Goal: Task Accomplishment & Management: Use online tool/utility

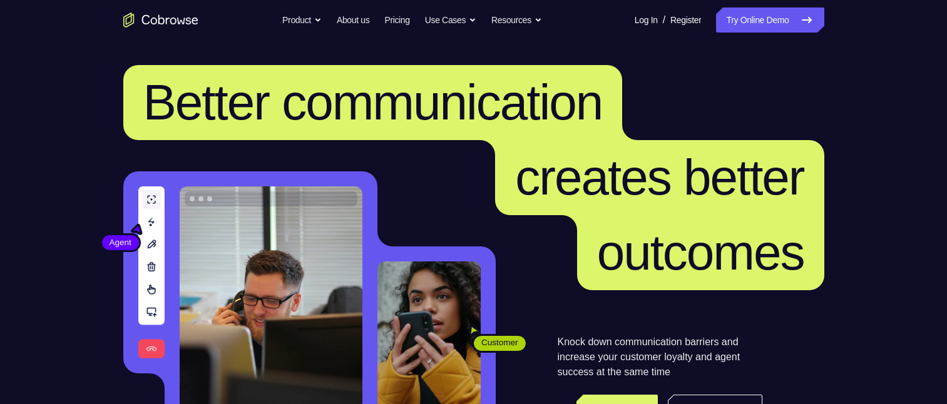
click at [793, 24] on link "Try Online Demo" at bounding box center [770, 20] width 108 height 25
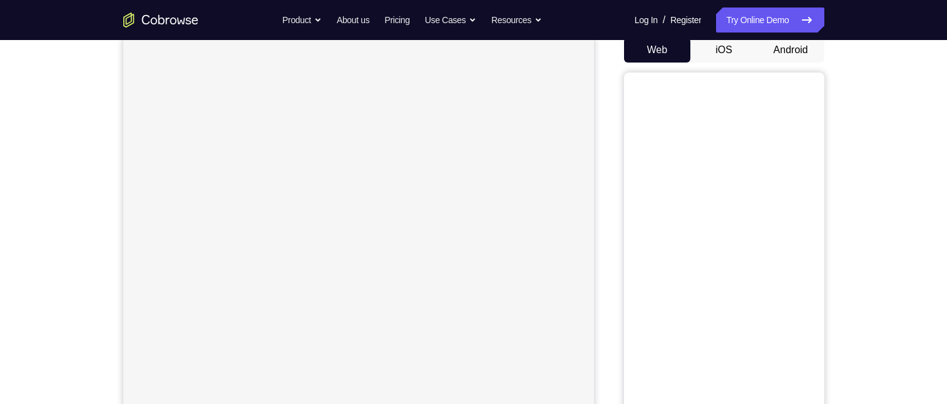
scroll to position [125, 0]
click at [802, 55] on button "Android" at bounding box center [791, 50] width 67 height 25
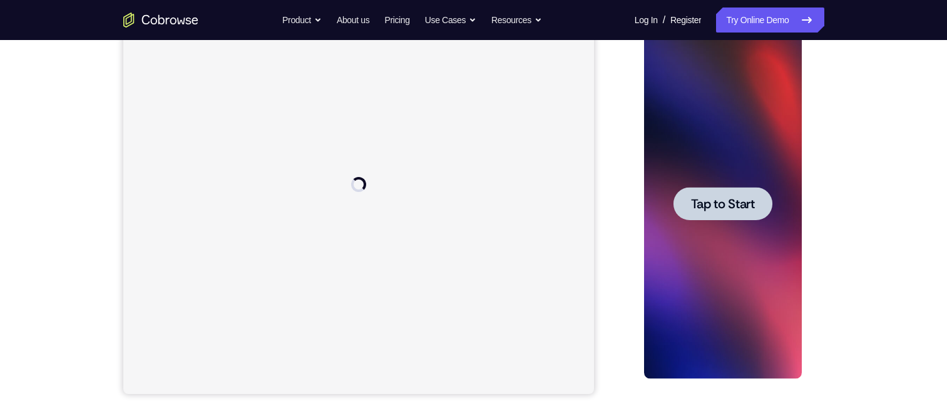
scroll to position [0, 0]
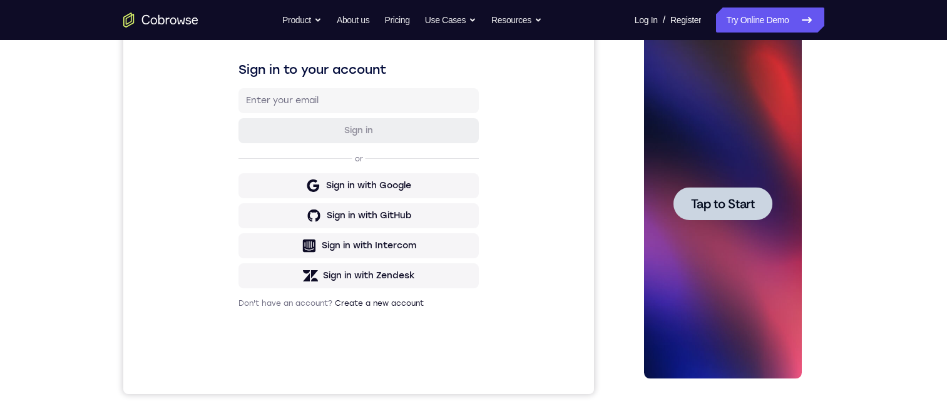
click at [723, 208] on span "Tap to Start" at bounding box center [723, 204] width 64 height 13
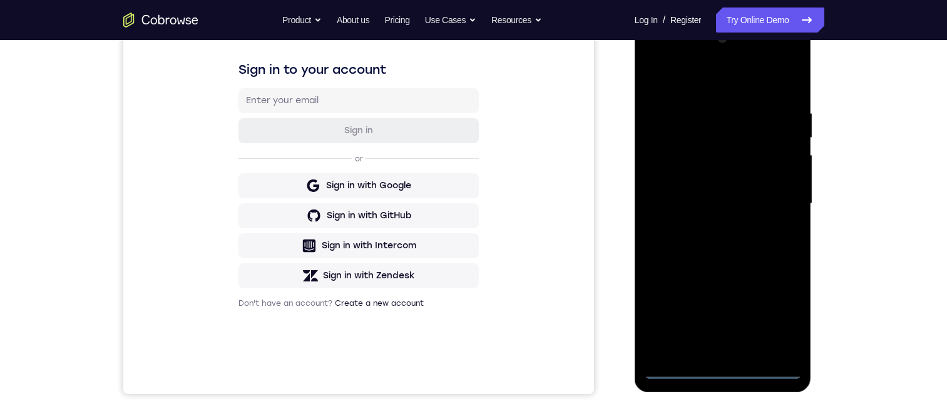
click at [721, 370] on div at bounding box center [723, 204] width 158 height 351
drag, startPoint x: 772, startPoint y: 318, endPoint x: 1360, endPoint y: 417, distance: 596.2
click at [772, 318] on div at bounding box center [723, 204] width 158 height 351
click at [736, 82] on div at bounding box center [723, 204] width 158 height 351
click at [778, 194] on div at bounding box center [723, 204] width 158 height 351
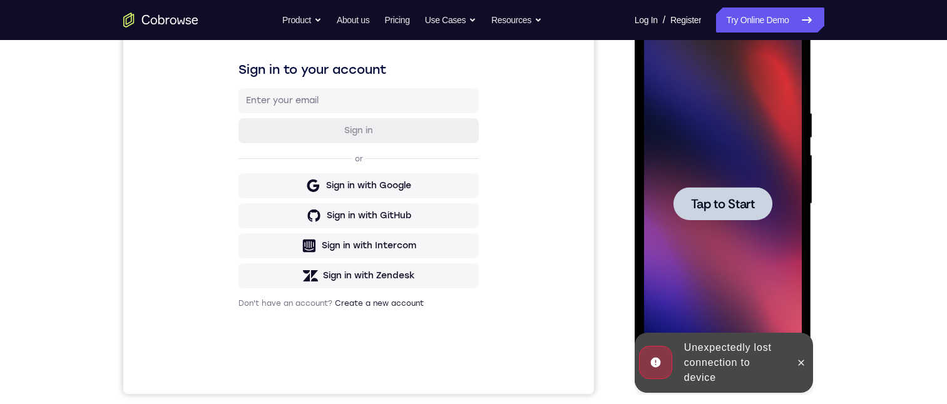
click at [718, 210] on span "Tap to Start" at bounding box center [723, 204] width 64 height 13
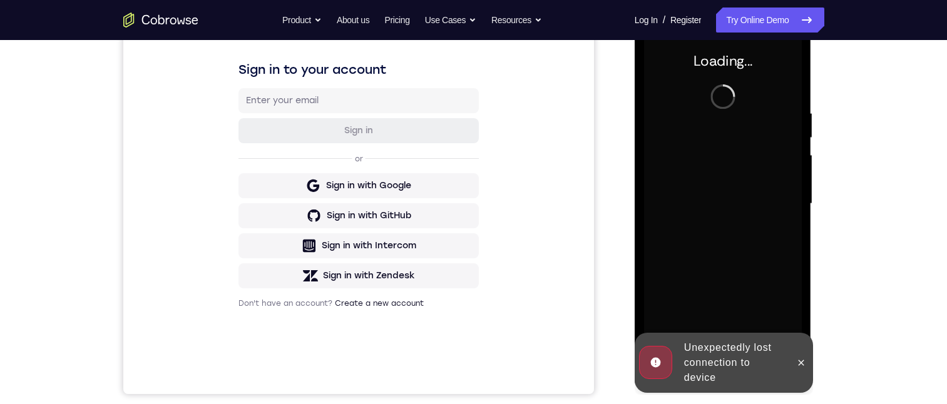
drag, startPoint x: 577, startPoint y: 275, endPoint x: 716, endPoint y: 299, distance: 141.0
click at [577, 275] on div "Sign in to your account Sign in or Sign in with Google Sign in with GitHub Sign…" at bounding box center [358, 185] width 471 height 420
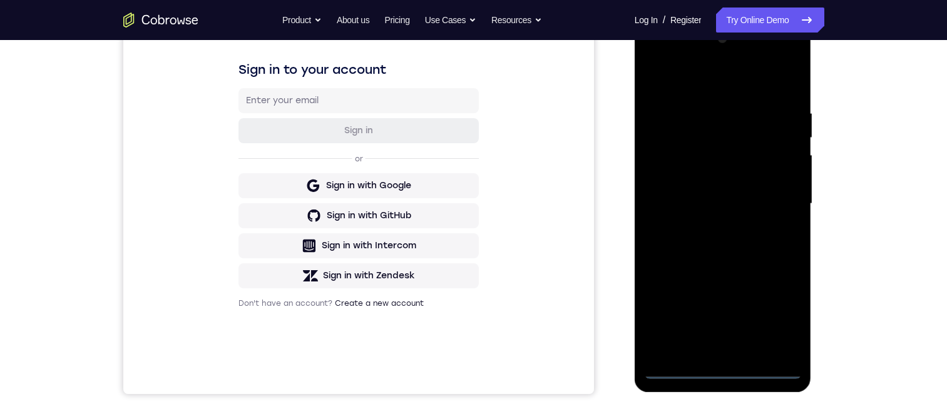
click at [724, 370] on div at bounding box center [723, 204] width 158 height 351
click at [786, 324] on div at bounding box center [723, 204] width 158 height 351
click at [749, 78] on div at bounding box center [723, 204] width 158 height 351
click at [770, 192] on div at bounding box center [723, 204] width 158 height 351
click at [709, 225] on div at bounding box center [723, 204] width 158 height 351
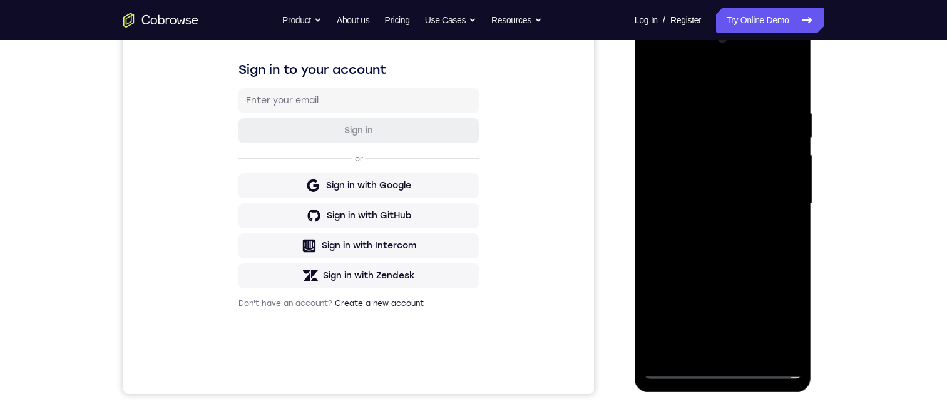
click at [714, 198] on div at bounding box center [723, 204] width 158 height 351
click at [715, 179] on div at bounding box center [723, 204] width 158 height 351
click at [746, 202] on div at bounding box center [723, 204] width 158 height 351
click at [721, 224] on div at bounding box center [723, 204] width 158 height 351
click at [723, 239] on div at bounding box center [723, 204] width 158 height 351
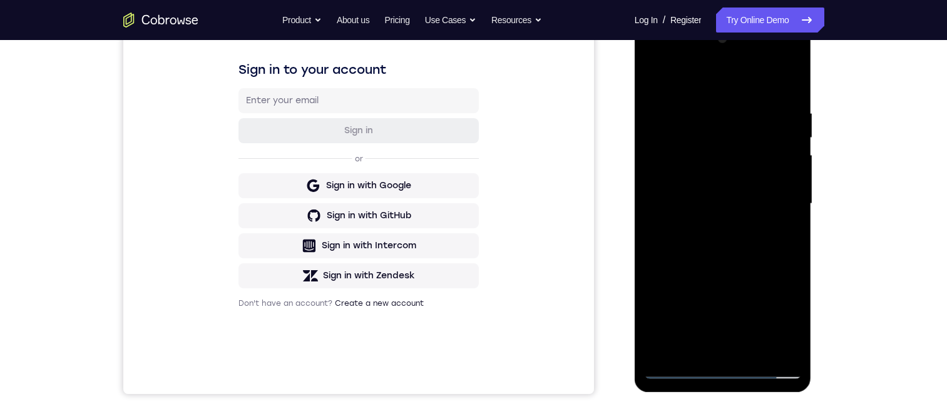
click at [720, 225] on div at bounding box center [723, 204] width 158 height 351
click at [752, 202] on div at bounding box center [723, 204] width 158 height 351
click at [721, 260] on div at bounding box center [723, 204] width 158 height 351
click at [754, 349] on div at bounding box center [723, 204] width 158 height 351
click at [726, 272] on div at bounding box center [723, 204] width 158 height 351
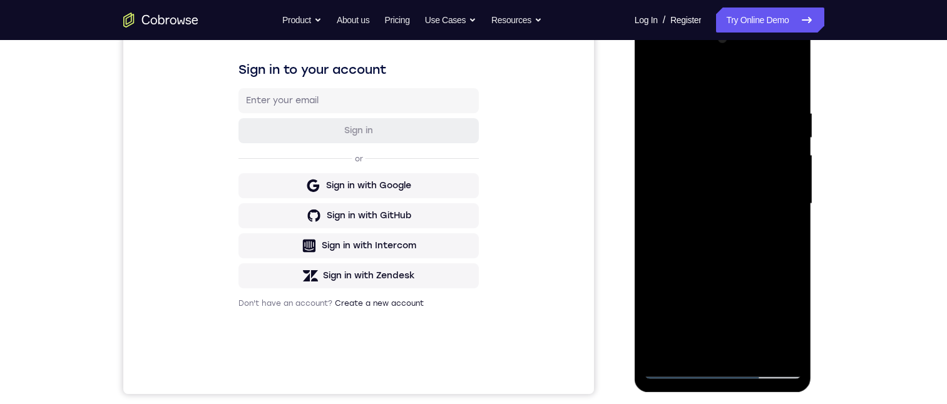
click at [731, 172] on div at bounding box center [723, 204] width 158 height 351
click at [731, 171] on div at bounding box center [723, 204] width 158 height 351
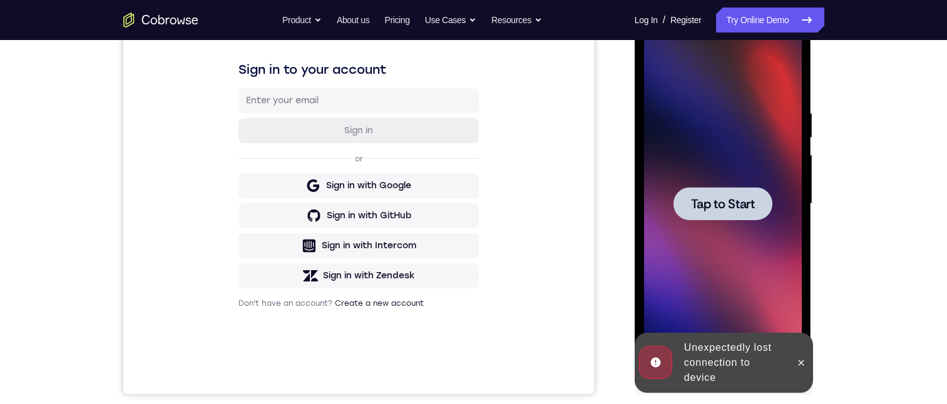
click at [713, 200] on span "Tap to Start" at bounding box center [723, 204] width 64 height 13
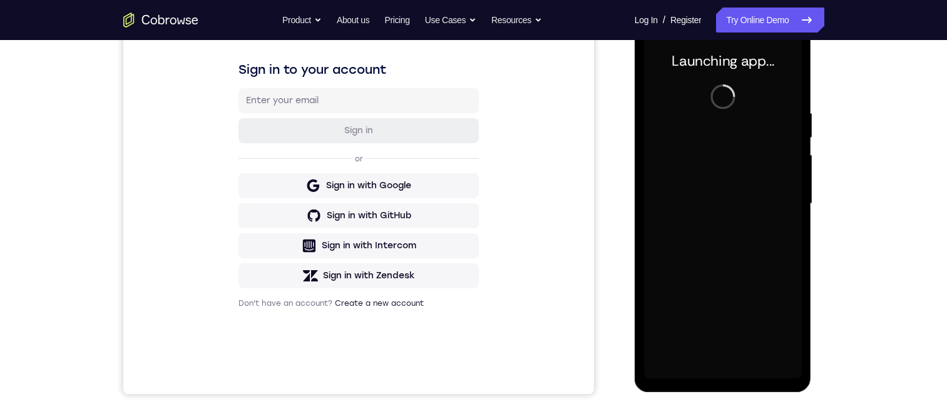
click at [620, 309] on div "Your Support Agent Your Customer Web iOS Android" at bounding box center [473, 163] width 701 height 463
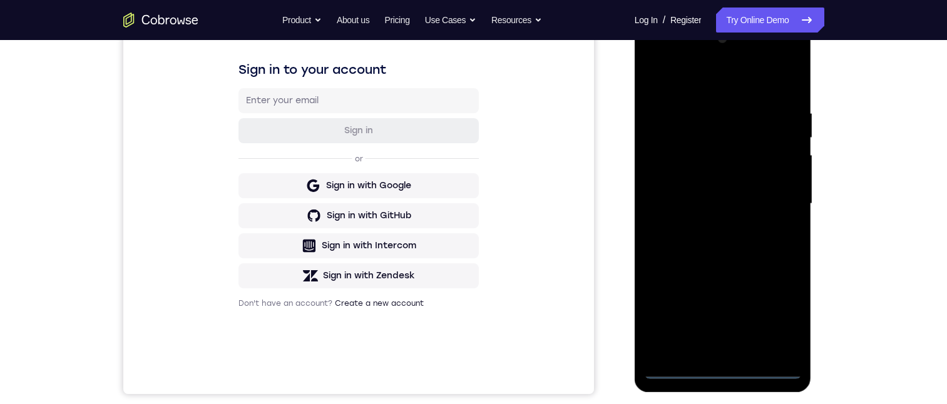
click at [719, 364] on div at bounding box center [723, 204] width 158 height 351
click at [726, 369] on div at bounding box center [723, 204] width 158 height 351
click at [772, 319] on div at bounding box center [723, 204] width 158 height 351
click at [739, 75] on div at bounding box center [723, 204] width 158 height 351
click at [781, 207] on div at bounding box center [723, 204] width 158 height 351
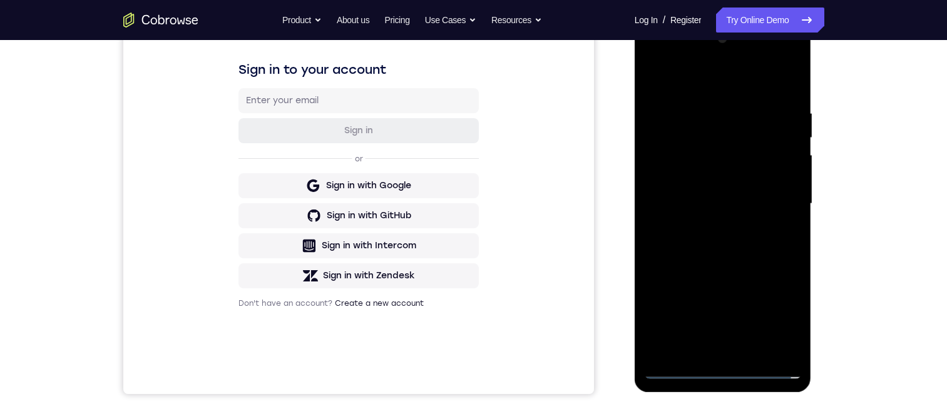
click at [711, 347] on div at bounding box center [723, 204] width 158 height 351
click at [698, 190] on div at bounding box center [723, 204] width 158 height 351
click at [719, 153] on div at bounding box center [723, 204] width 158 height 351
click at [761, 186] on div at bounding box center [723, 204] width 158 height 351
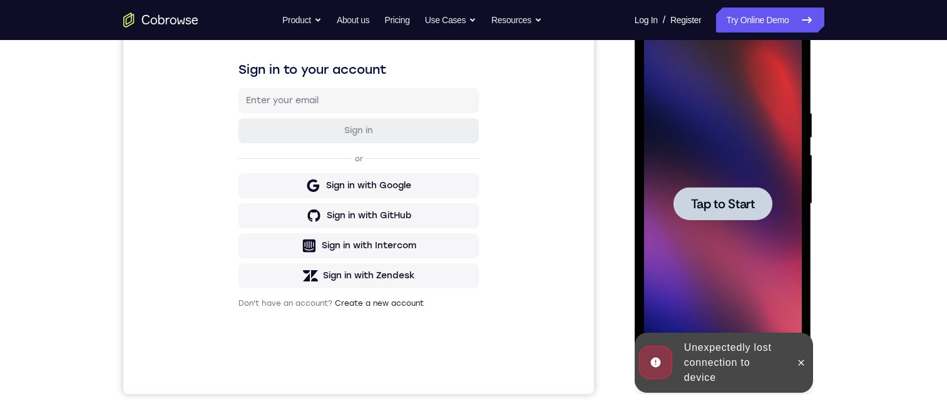
click at [731, 205] on span "Tap to Start" at bounding box center [723, 204] width 64 height 13
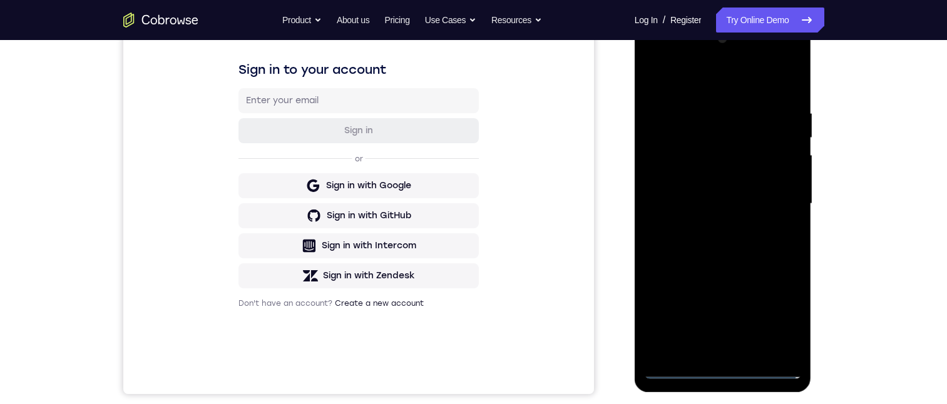
click at [724, 366] on div at bounding box center [723, 204] width 158 height 351
click at [770, 321] on div at bounding box center [723, 204] width 158 height 351
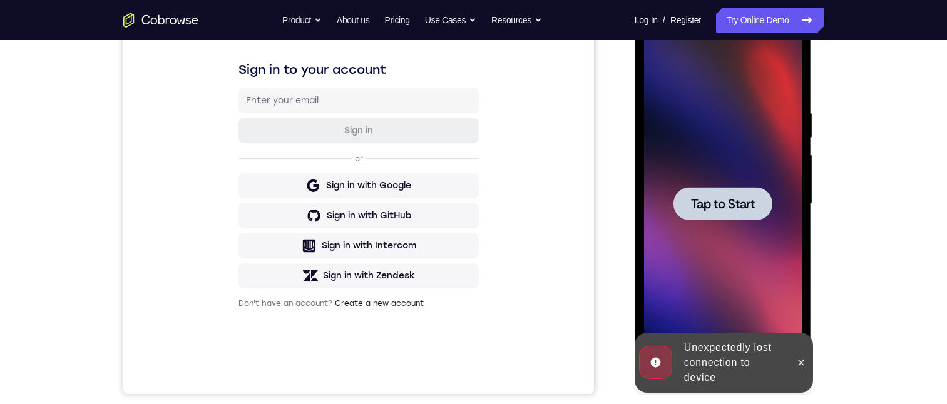
click at [706, 200] on span "Tap to Start" at bounding box center [723, 204] width 64 height 13
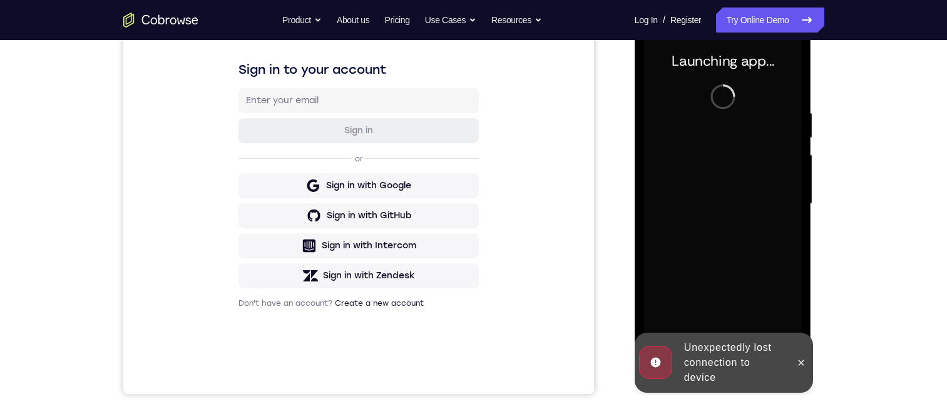
click at [799, 358] on button at bounding box center [801, 363] width 20 height 20
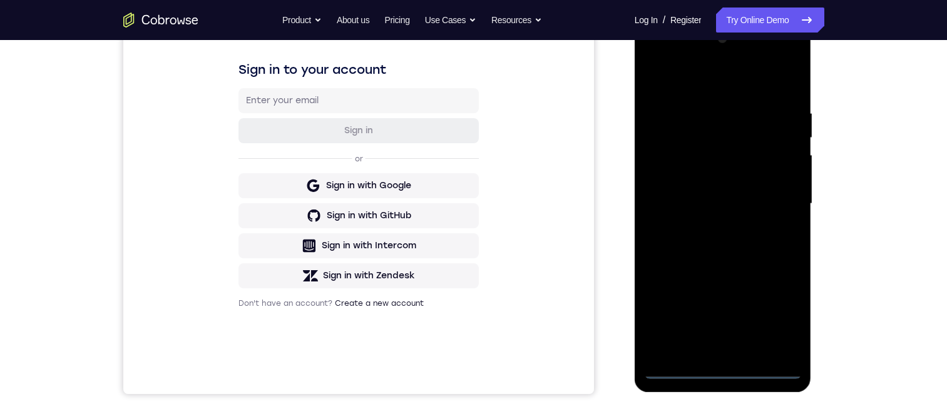
click at [721, 366] on div at bounding box center [723, 204] width 158 height 351
click at [774, 312] on div at bounding box center [723, 204] width 158 height 351
drag, startPoint x: 704, startPoint y: 81, endPoint x: 1345, endPoint y: 58, distance: 640.9
click at [704, 81] on div at bounding box center [723, 204] width 158 height 351
click at [781, 205] on div at bounding box center [723, 204] width 158 height 351
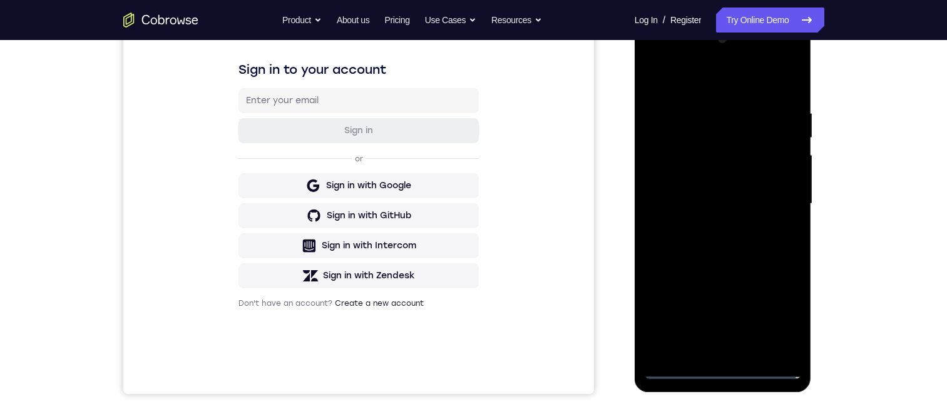
click at [716, 229] on div at bounding box center [723, 204] width 158 height 351
click at [729, 179] on div at bounding box center [723, 204] width 158 height 351
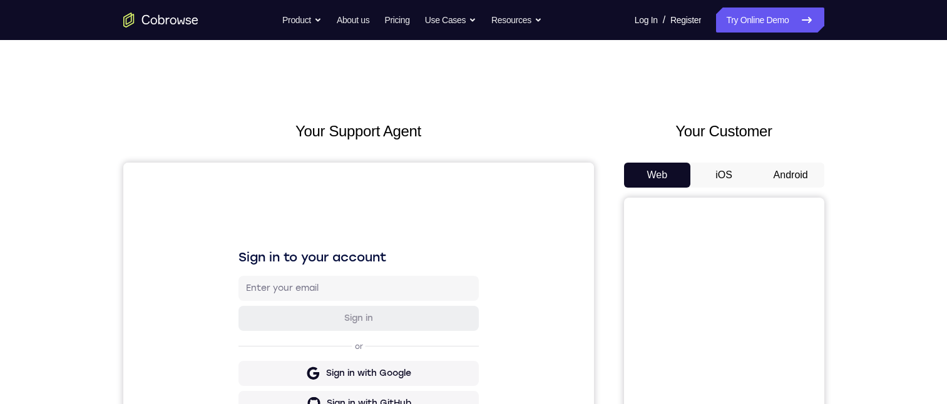
scroll to position [125, 0]
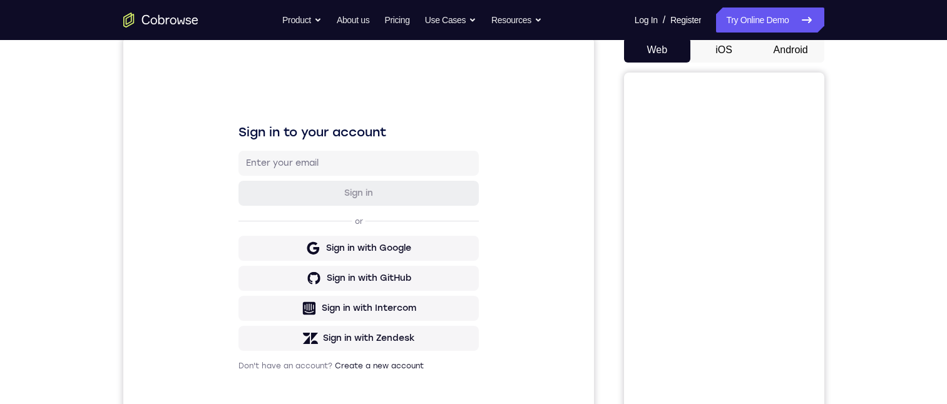
click at [778, 44] on button "Android" at bounding box center [791, 50] width 67 height 25
click at [779, 55] on button "Android" at bounding box center [791, 50] width 67 height 25
click at [791, 49] on button "Android" at bounding box center [791, 50] width 67 height 25
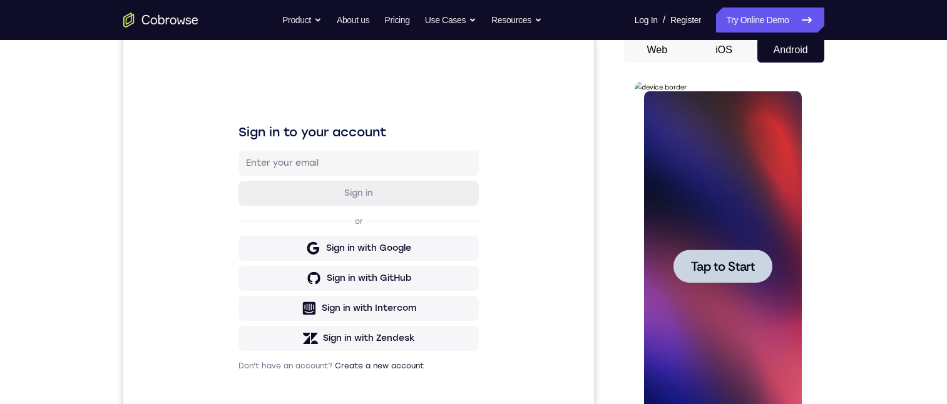
click at [761, 269] on div at bounding box center [723, 266] width 99 height 33
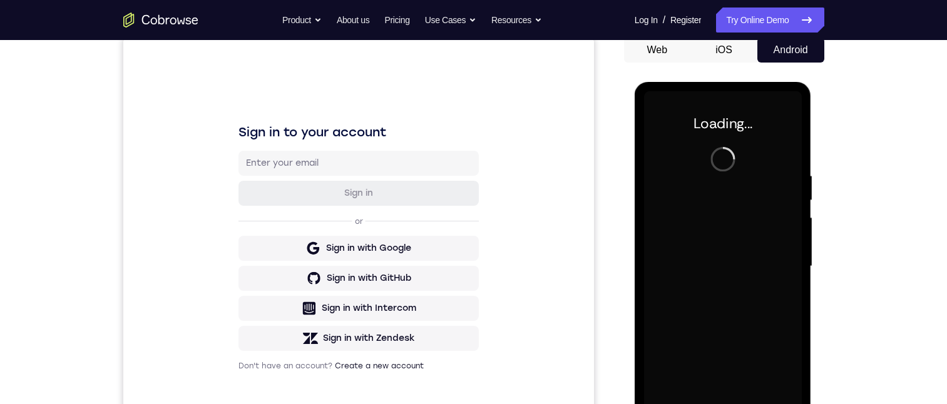
scroll to position [188, 0]
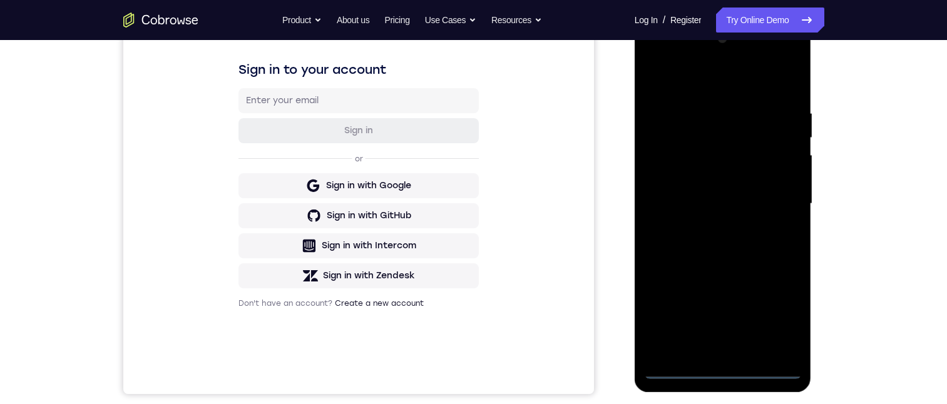
click at [721, 368] on div at bounding box center [723, 204] width 158 height 351
click at [782, 321] on div at bounding box center [723, 204] width 158 height 351
click at [703, 86] on div at bounding box center [723, 204] width 158 height 351
click at [778, 197] on div at bounding box center [723, 204] width 158 height 351
click at [708, 226] on div at bounding box center [723, 204] width 158 height 351
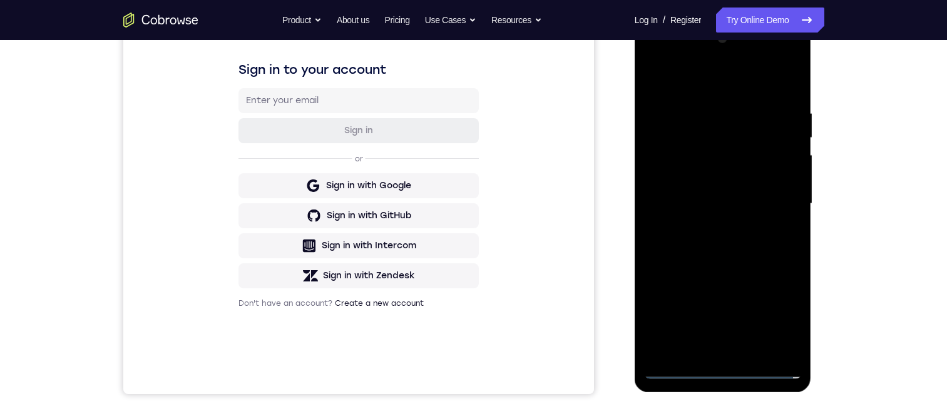
click at [673, 198] on div at bounding box center [723, 204] width 158 height 351
click at [687, 180] on div at bounding box center [723, 204] width 158 height 351
click at [719, 202] on div at bounding box center [723, 204] width 158 height 351
click at [709, 244] on div at bounding box center [723, 204] width 158 height 351
click at [727, 259] on div at bounding box center [723, 204] width 158 height 351
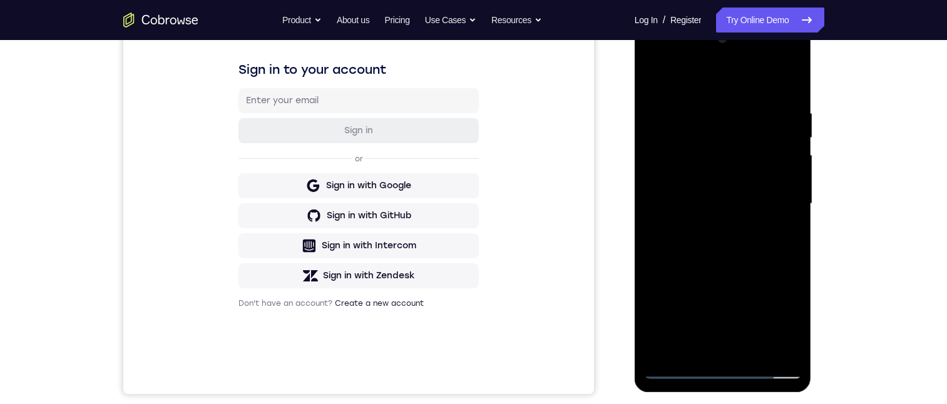
click at [755, 351] on div at bounding box center [723, 204] width 158 height 351
click at [724, 270] on div at bounding box center [723, 204] width 158 height 351
click at [714, 171] on div at bounding box center [723, 204] width 158 height 351
click at [779, 235] on div at bounding box center [723, 204] width 158 height 351
click at [704, 204] on div at bounding box center [723, 204] width 158 height 351
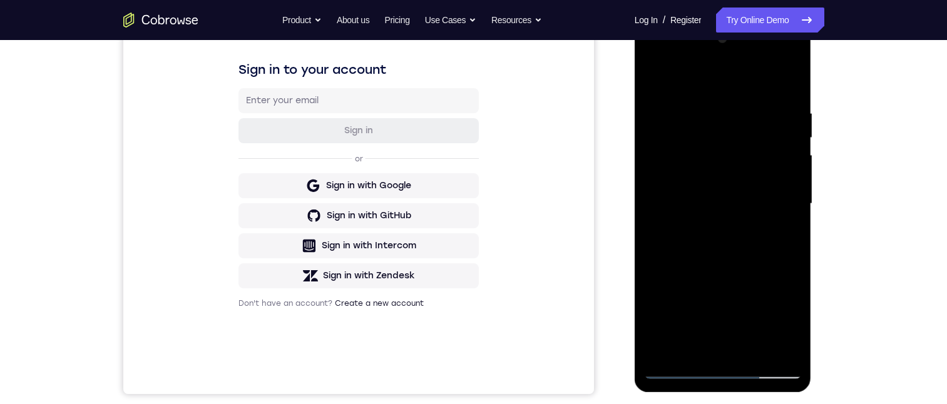
drag, startPoint x: 719, startPoint y: 223, endPoint x: 739, endPoint y: 257, distance: 39.8
click at [723, 297] on div at bounding box center [723, 204] width 158 height 351
drag, startPoint x: 759, startPoint y: 176, endPoint x: 770, endPoint y: 217, distance: 42.8
click at [746, 250] on div at bounding box center [723, 204] width 158 height 351
drag, startPoint x: 766, startPoint y: 160, endPoint x: 758, endPoint y: 260, distance: 101.2
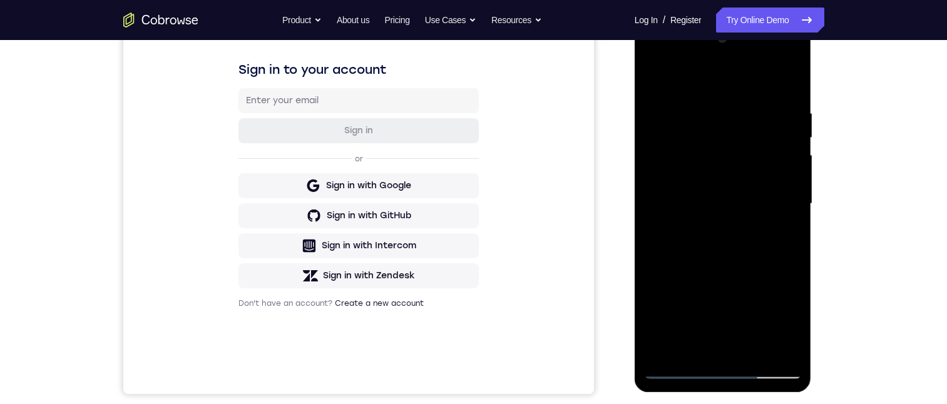
click at [751, 264] on div at bounding box center [723, 204] width 158 height 351
drag, startPoint x: 749, startPoint y: 154, endPoint x: 744, endPoint y: 243, distance: 89.0
click at [744, 243] on div at bounding box center [723, 204] width 158 height 351
drag, startPoint x: 742, startPoint y: 155, endPoint x: 732, endPoint y: 254, distance: 99.4
click at [732, 254] on div at bounding box center [723, 204] width 158 height 351
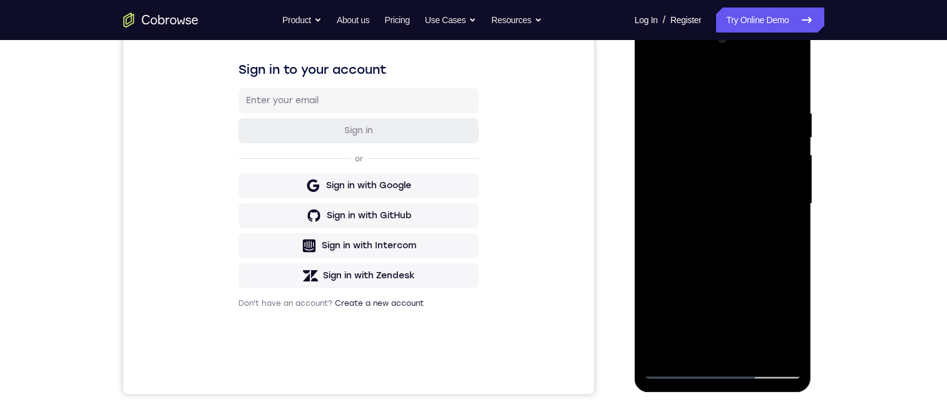
drag, startPoint x: 741, startPoint y: 170, endPoint x: 730, endPoint y: 255, distance: 85.9
click at [728, 256] on div at bounding box center [723, 204] width 158 height 351
drag, startPoint x: 742, startPoint y: 150, endPoint x: 724, endPoint y: 317, distance: 168.8
click at [724, 317] on div at bounding box center [723, 204] width 158 height 351
click at [652, 76] on div at bounding box center [723, 204] width 158 height 351
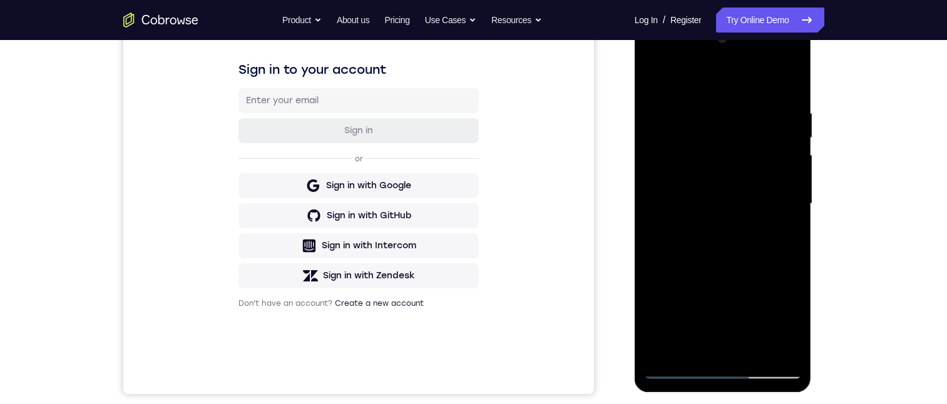
click at [739, 199] on div at bounding box center [723, 204] width 158 height 351
click at [702, 339] on div at bounding box center [723, 204] width 158 height 351
click at [778, 233] on div at bounding box center [723, 204] width 158 height 351
click at [650, 78] on div at bounding box center [723, 204] width 158 height 351
drag, startPoint x: 739, startPoint y: 313, endPoint x: 758, endPoint y: 254, distance: 62.6
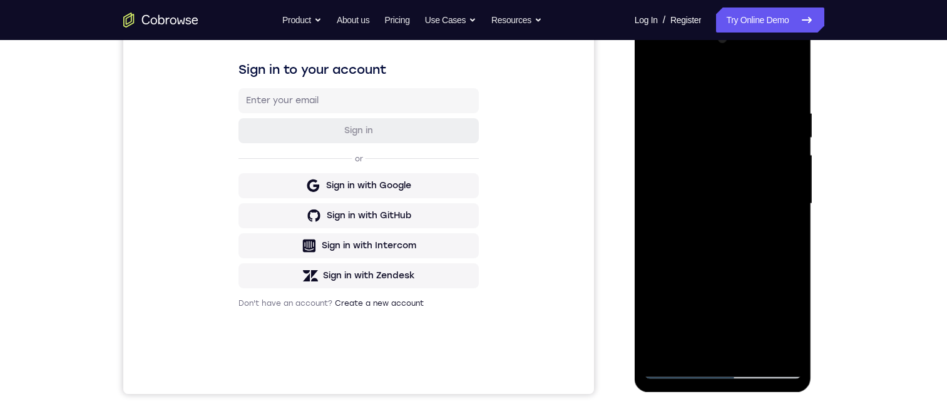
click at [758, 254] on div at bounding box center [723, 204] width 158 height 351
drag, startPoint x: 738, startPoint y: 306, endPoint x: 744, endPoint y: 237, distance: 69.7
click at [744, 244] on div at bounding box center [723, 204] width 158 height 351
